Goal: Information Seeking & Learning: Learn about a topic

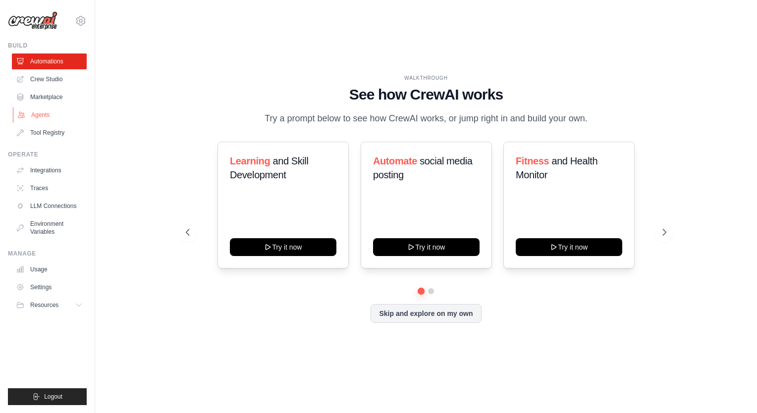
click at [35, 115] on link "Agents" at bounding box center [50, 115] width 75 height 16
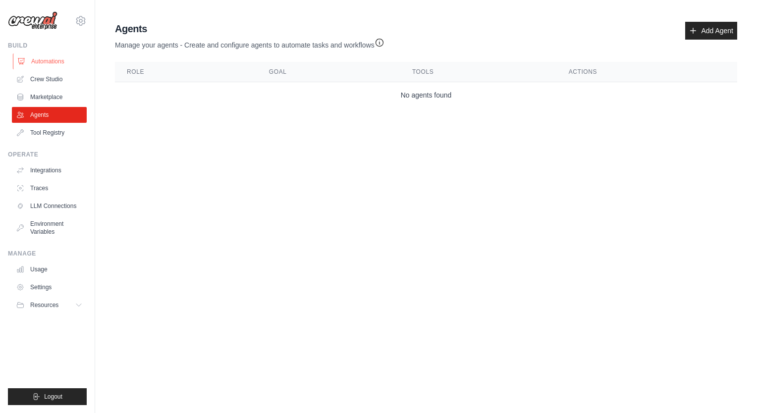
click at [47, 58] on link "Automations" at bounding box center [50, 61] width 75 height 16
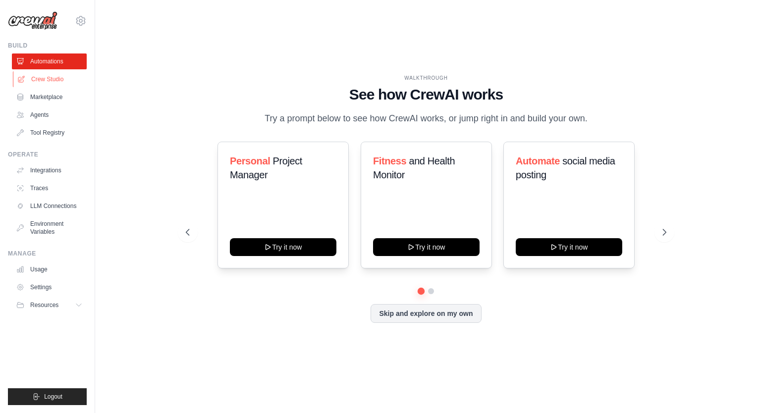
click at [41, 82] on link "Crew Studio" at bounding box center [50, 79] width 75 height 16
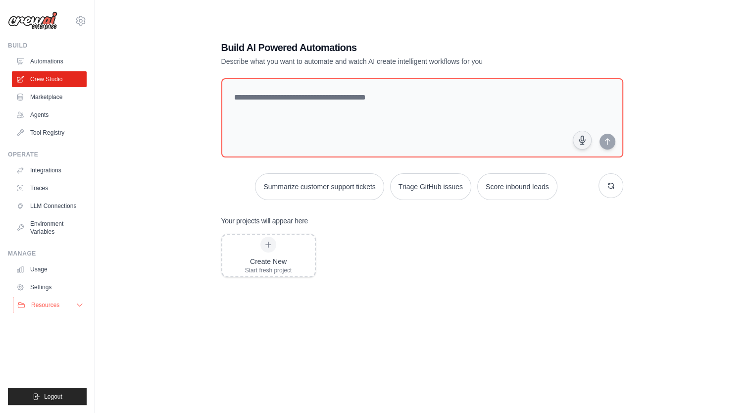
click at [75, 304] on button "Resources" at bounding box center [50, 305] width 75 height 16
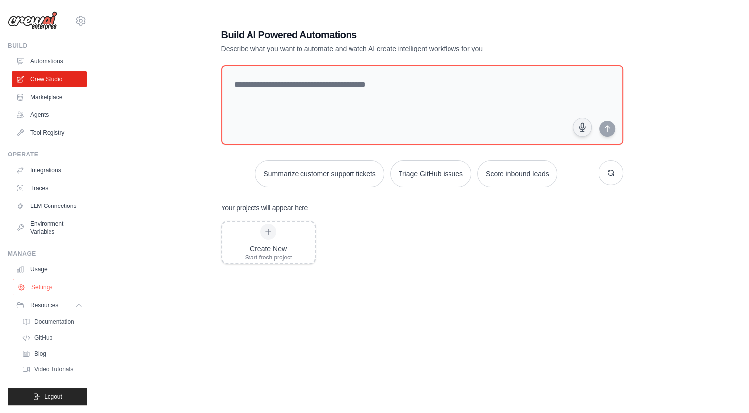
scroll to position [20, 0]
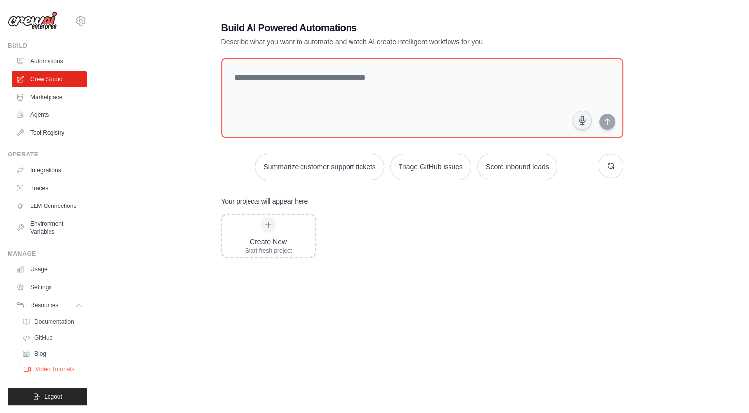
click at [47, 370] on span "Video Tutorials" at bounding box center [54, 370] width 39 height 8
click at [155, 269] on div "Build AI Powered Automations Describe what you want to automate and watch AI cr…" at bounding box center [422, 196] width 623 height 413
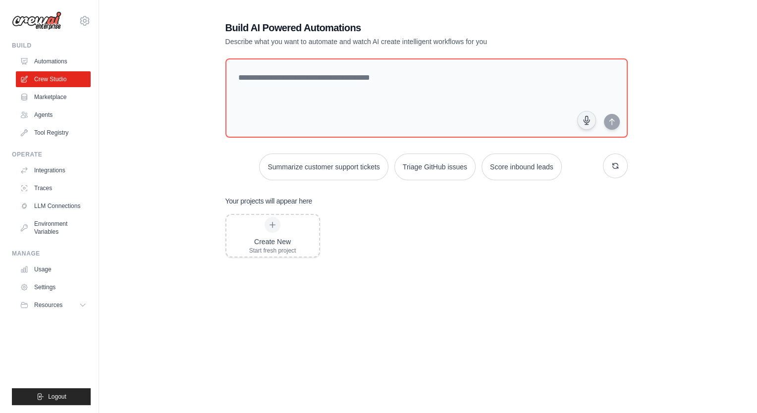
scroll to position [0, 0]
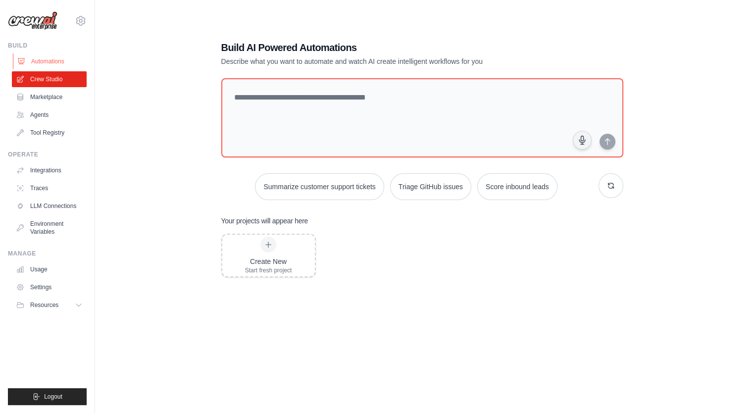
click at [48, 62] on link "Automations" at bounding box center [50, 61] width 75 height 16
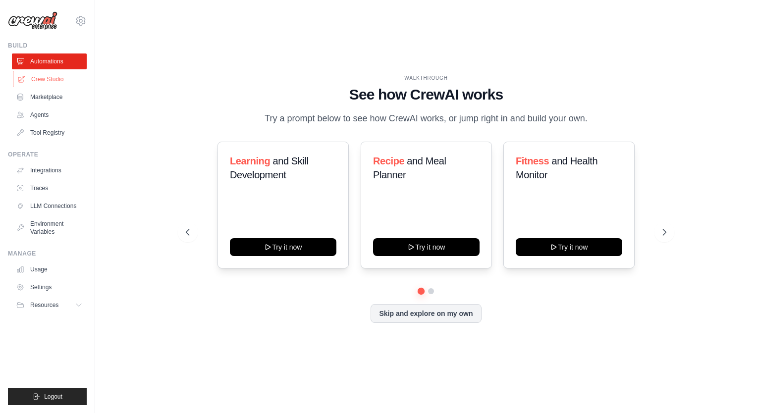
click at [57, 80] on link "Crew Studio" at bounding box center [50, 79] width 75 height 16
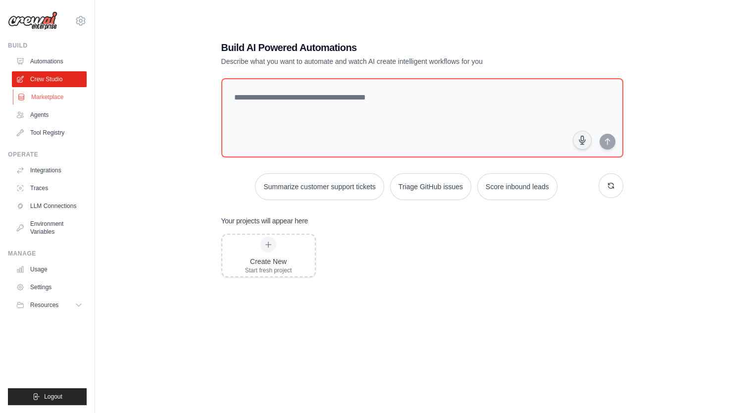
click at [52, 97] on link "Marketplace" at bounding box center [50, 97] width 75 height 16
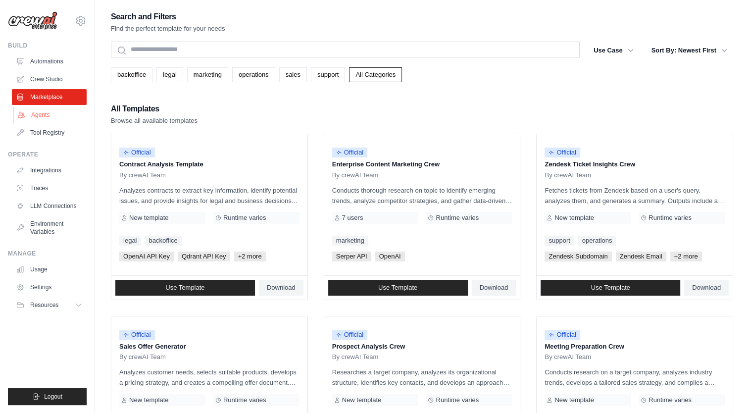
click at [40, 113] on link "Agents" at bounding box center [50, 115] width 75 height 16
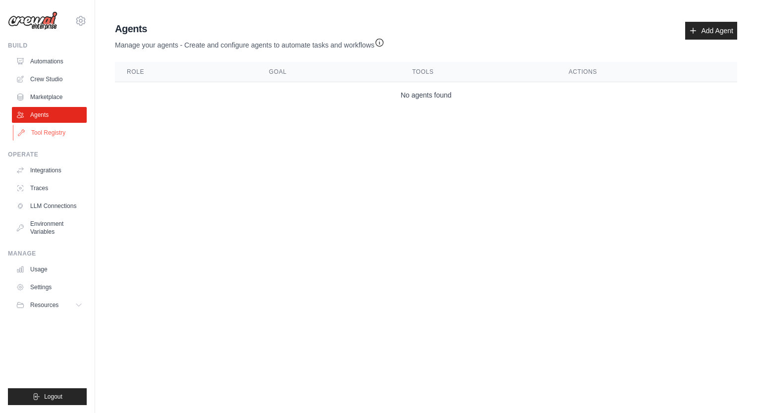
click at [46, 133] on link "Tool Registry" at bounding box center [50, 133] width 75 height 16
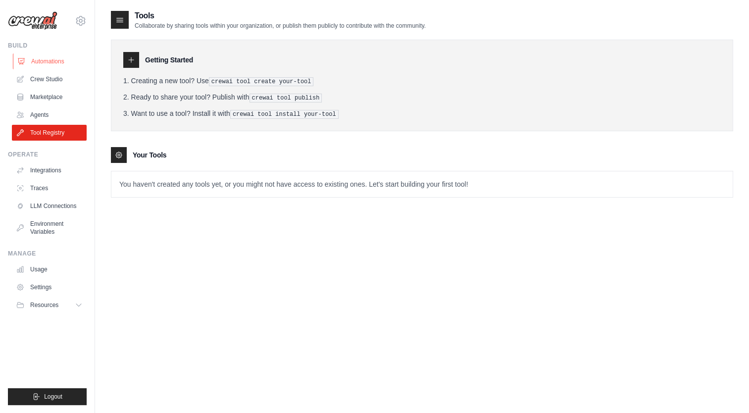
click at [48, 58] on link "Automations" at bounding box center [50, 61] width 75 height 16
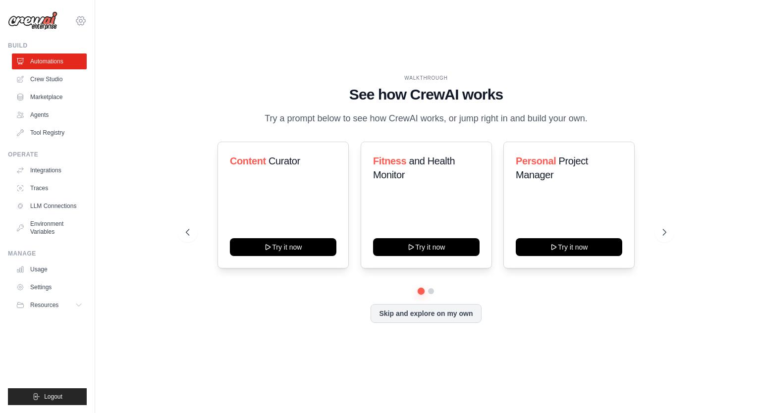
click at [83, 21] on icon at bounding box center [81, 21] width 12 height 12
click at [82, 308] on icon at bounding box center [80, 305] width 8 height 8
click at [40, 321] on span "Documentation" at bounding box center [55, 322] width 40 height 8
